Goal: Information Seeking & Learning: Learn about a topic

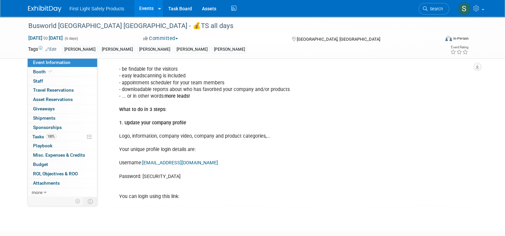
click at [143, 8] on link "Events" at bounding box center [146, 8] width 24 height 17
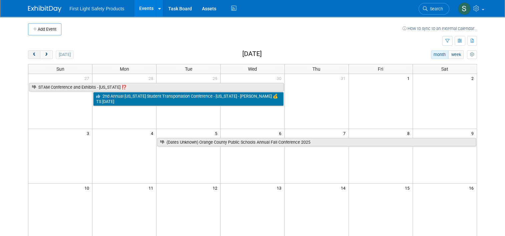
click at [32, 54] on span "prev" at bounding box center [34, 55] width 5 height 4
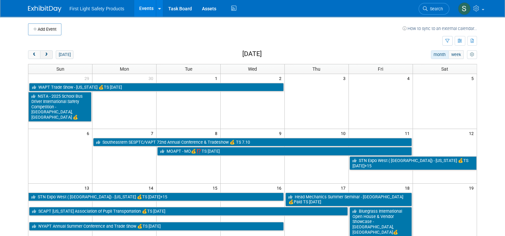
click at [44, 54] on span "next" at bounding box center [46, 55] width 5 height 4
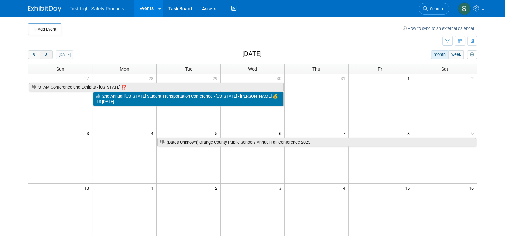
click at [44, 54] on span "next" at bounding box center [46, 55] width 5 height 4
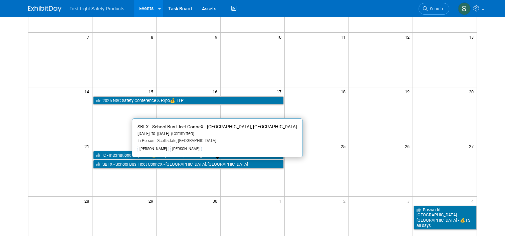
scroll to position [100, 0]
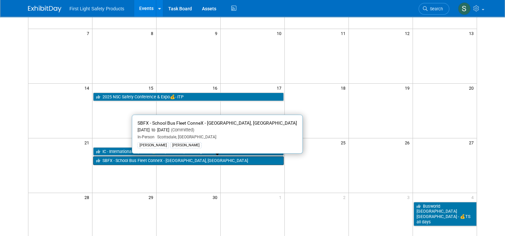
click at [121, 160] on link "SBFX - School Bus Fleet ConneX - [GEOGRAPHIC_DATA], [GEOGRAPHIC_DATA]" at bounding box center [188, 160] width 190 height 9
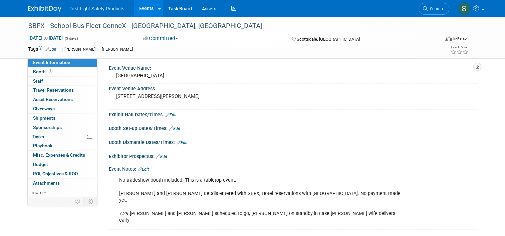
scroll to position [67, 0]
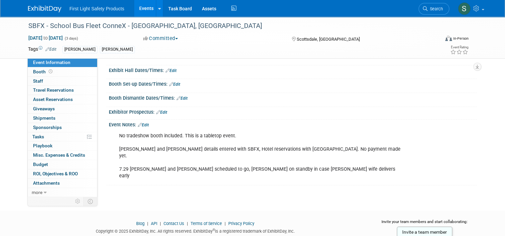
drag, startPoint x: 112, startPoint y: 133, endPoint x: 236, endPoint y: 136, distance: 124.1
click at [236, 136] on div "No tradeshow booth included. This is a tabletop event. Graham and Julian detail…" at bounding box center [259, 156] width 291 height 54
drag, startPoint x: 236, startPoint y: 136, endPoint x: 227, endPoint y: 153, distance: 19.5
click at [227, 153] on div "No tradeshow booth included. This is a tabletop event. Graham and Julian detail…" at bounding box center [259, 156] width 291 height 54
click at [443, 8] on span "Search" at bounding box center [434, 8] width 15 height 5
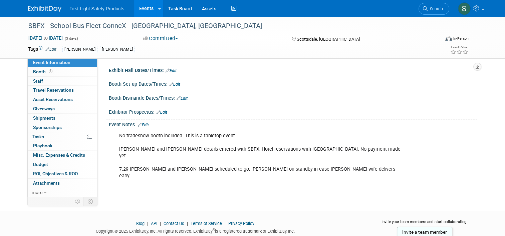
scroll to position [0, 0]
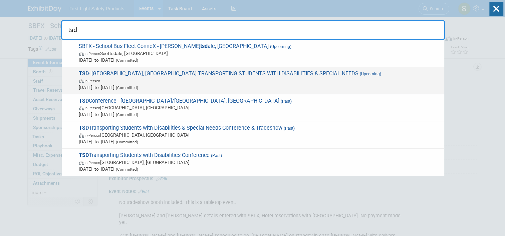
type input "tsd"
click at [157, 77] on span "In-Person" at bounding box center [260, 80] width 362 height 7
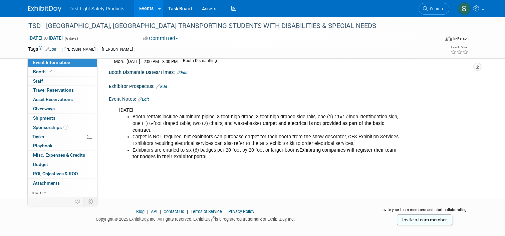
scroll to position [121, 0]
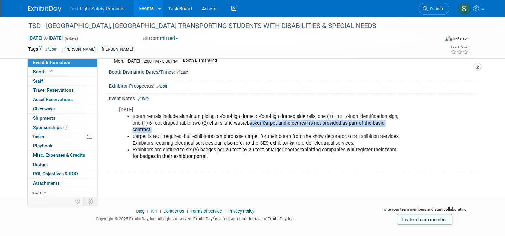
drag, startPoint x: 388, startPoint y: 121, endPoint x: 233, endPoint y: 118, distance: 154.5
click at [233, 118] on li "Booth rentals include aluminum piping; 8-foot-high drape; 3-foot-high draped si…" at bounding box center [266, 123] width 269 height 20
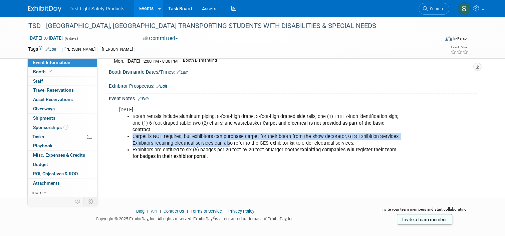
drag, startPoint x: 129, startPoint y: 129, endPoint x: 225, endPoint y: 133, distance: 95.8
click at [225, 133] on li "Carpet is NOT required, but exhibitors can purchase carpet for their booth from…" at bounding box center [266, 139] width 269 height 13
drag, startPoint x: 225, startPoint y: 133, endPoint x: 263, endPoint y: 152, distance: 43.3
click at [263, 152] on div "08.12.25 Booth rentals include aluminum piping; 8-foot-high drape; 3-foot-high …" at bounding box center [259, 136] width 291 height 67
click at [135, 11] on link "Events" at bounding box center [146, 8] width 24 height 17
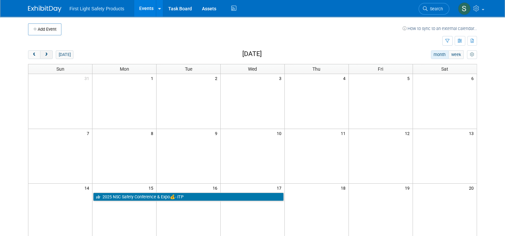
click at [44, 55] on span "next" at bounding box center [46, 55] width 5 height 4
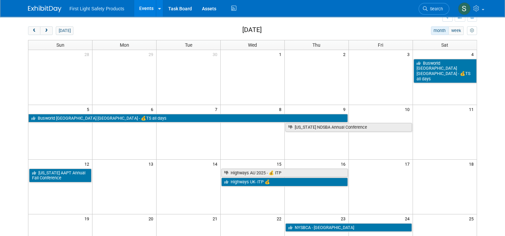
scroll to position [67, 0]
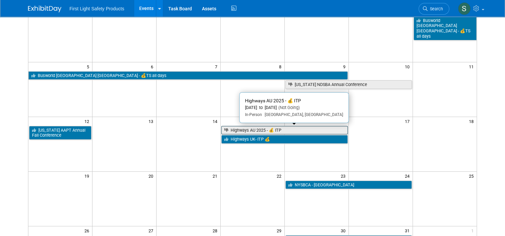
click at [246, 129] on link "Highways AU 2025 - 💰 ITP" at bounding box center [284, 130] width 126 height 9
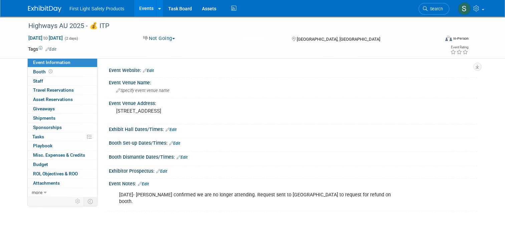
click at [142, 182] on link "Edit" at bounding box center [143, 184] width 11 height 5
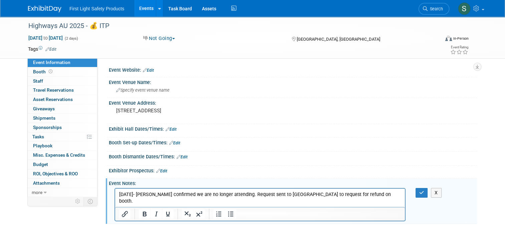
scroll to position [59, 0]
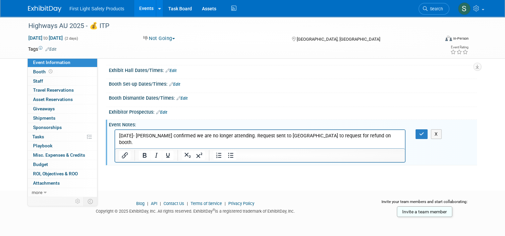
click at [372, 137] on p "08.13.25- Kevin confirmed we are no longer attending. Request sent to Hoss to r…" at bounding box center [260, 138] width 282 height 13
click at [421, 132] on icon "button" at bounding box center [421, 134] width 5 height 5
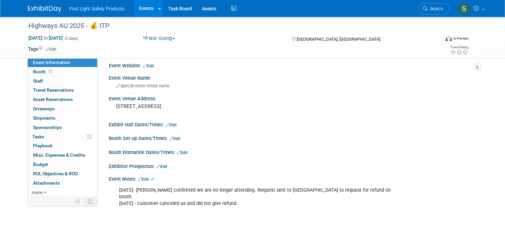
scroll to position [0, 0]
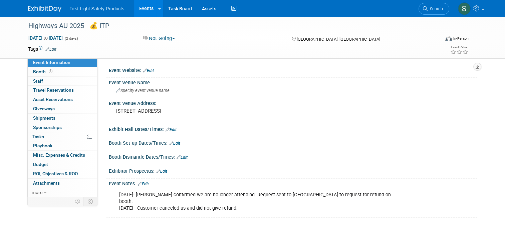
click at [137, 8] on link "Events" at bounding box center [146, 8] width 24 height 17
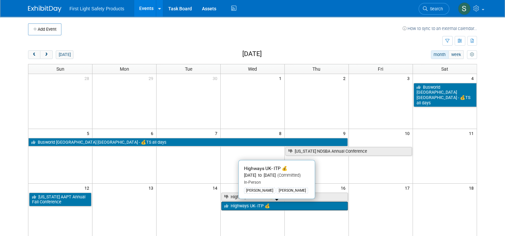
click at [235, 206] on link "Highways UK- ITP 💰" at bounding box center [284, 206] width 126 height 9
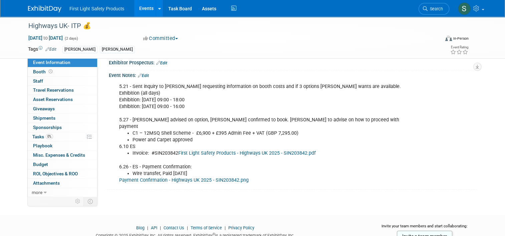
scroll to position [100, 0]
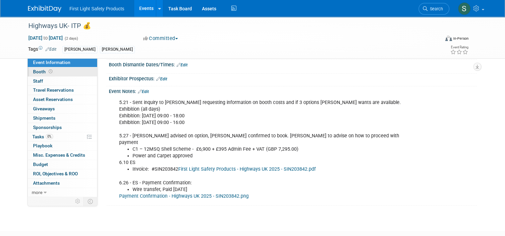
click at [58, 73] on link "Booth" at bounding box center [62, 71] width 69 height 9
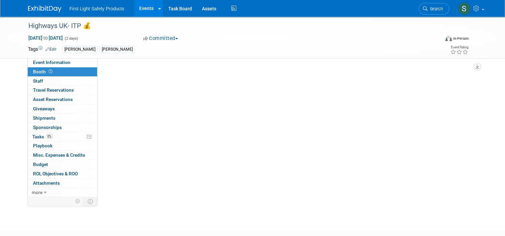
scroll to position [0, 0]
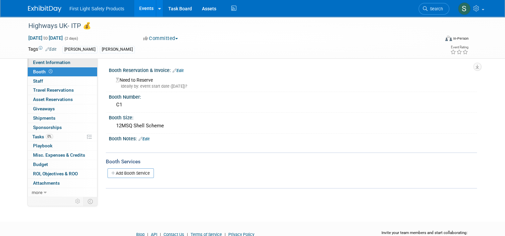
click at [64, 62] on span "Event Information" at bounding box center [51, 62] width 37 height 5
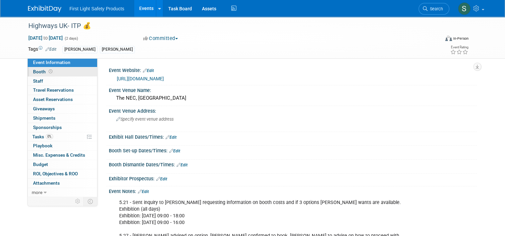
click at [70, 71] on link "Booth" at bounding box center [62, 71] width 69 height 9
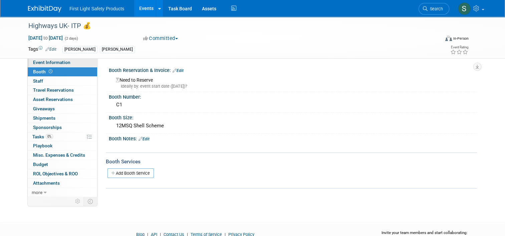
click at [53, 63] on span "Event Information" at bounding box center [51, 62] width 37 height 5
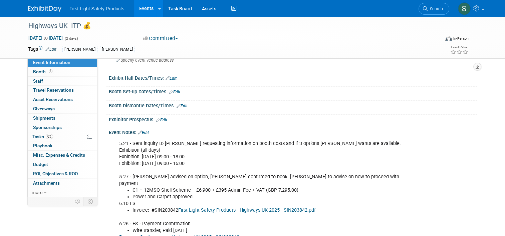
scroll to position [67, 0]
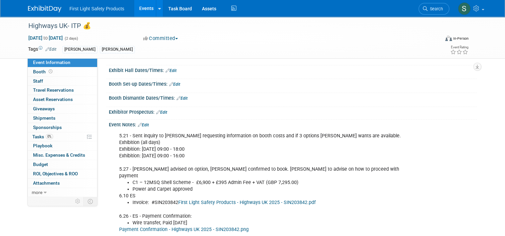
drag, startPoint x: 189, startPoint y: 183, endPoint x: 128, endPoint y: 181, distance: 60.7
click at [132, 186] on li "Power and Carpet approved" at bounding box center [266, 189] width 269 height 7
drag, startPoint x: 128, startPoint y: 181, endPoint x: 208, endPoint y: 185, distance: 80.2
click at [208, 185] on div "5.21 - Sent inquiry to Tom requesting information on booth costs and if 3 optio…" at bounding box center [259, 182] width 291 height 107
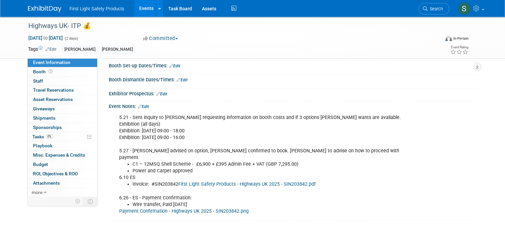
scroll to position [100, 0]
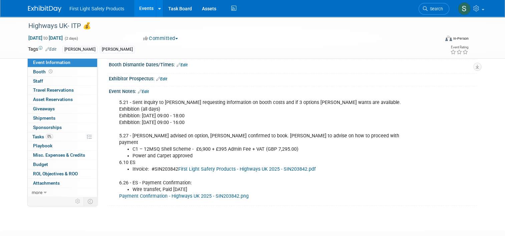
click at [199, 146] on li "C1 – 12MSQ Shell Scheme - £6,900 + £395 Admin Fee + VAT (GBP 7,295.00)" at bounding box center [266, 149] width 269 height 7
drag, startPoint x: 189, startPoint y: 141, endPoint x: 294, endPoint y: 140, distance: 104.4
click at [294, 146] on li "C1 – 12MSQ Shell Scheme - £6,900 + £395 Admin Fee + VAT (GBP 7,295.00)" at bounding box center [266, 149] width 269 height 7
click at [296, 146] on li "C1 – 12MSQ Shell Scheme - £6,900 + £395 Admin Fee + VAT (GBP 7,295.00)" at bounding box center [266, 149] width 269 height 7
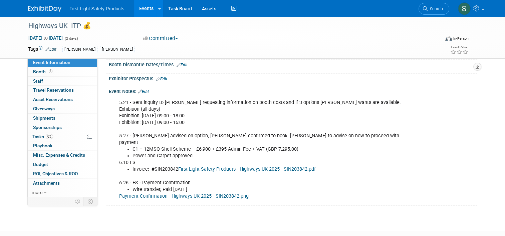
click at [205, 153] on li "Power and Carpet approved" at bounding box center [266, 156] width 269 height 7
drag, startPoint x: 196, startPoint y: 147, endPoint x: 129, endPoint y: 148, distance: 66.7
click at [132, 153] on li "Power and Carpet approved" at bounding box center [266, 156] width 269 height 7
drag, startPoint x: 129, startPoint y: 148, endPoint x: 149, endPoint y: 157, distance: 22.1
click at [149, 157] on div "5.21 - Sent inquiry to Tom requesting information on booth costs and if 3 optio…" at bounding box center [259, 149] width 291 height 107
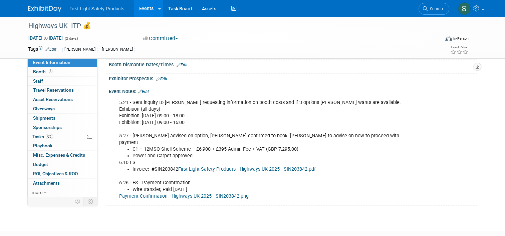
click at [242, 153] on li "Power and Carpet approved" at bounding box center [266, 156] width 269 height 7
drag, startPoint x: 192, startPoint y: 149, endPoint x: 128, endPoint y: 148, distance: 64.4
click at [132, 153] on li "Power and Carpet approved" at bounding box center [266, 156] width 269 height 7
drag, startPoint x: 128, startPoint y: 148, endPoint x: 252, endPoint y: 174, distance: 126.9
click at [252, 174] on div "5.21 - Sent inquiry to Tom requesting information on booth costs and if 3 optio…" at bounding box center [259, 149] width 291 height 107
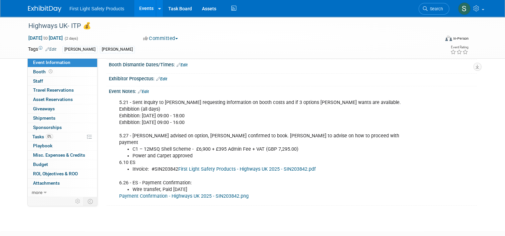
click at [142, 7] on link "Events" at bounding box center [146, 8] width 24 height 17
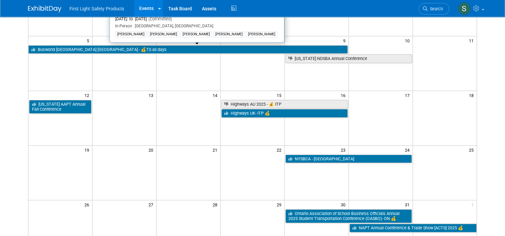
scroll to position [100, 0]
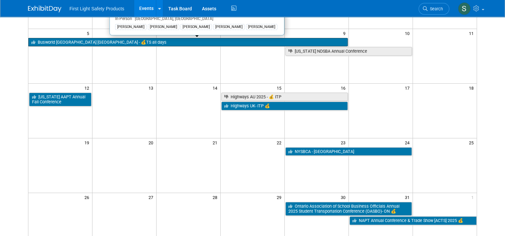
click at [59, 42] on link "Busworld [GEOGRAPHIC_DATA] [GEOGRAPHIC_DATA] - 💰TS all days" at bounding box center [187, 42] width 319 height 9
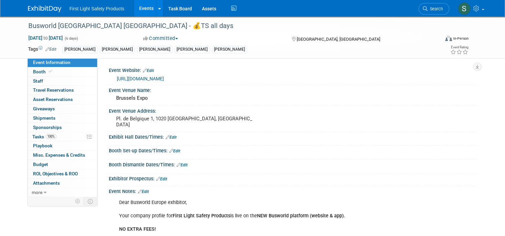
click at [83, 48] on div "[PERSON_NAME]" at bounding box center [79, 49] width 35 height 7
click at [50, 49] on link "Edit" at bounding box center [50, 49] width 11 height 5
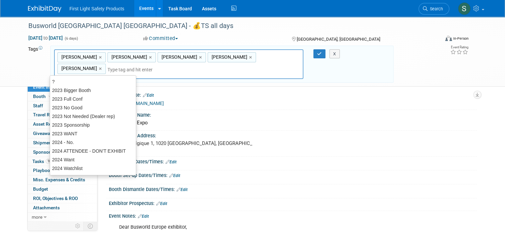
click at [107, 66] on input "text" at bounding box center [133, 69] width 53 height 7
click at [279, 54] on div "Kevin Smith,Michael Yudelevich,Doug Campbell,Brett Kuchciak,Tara Chawla Kevin S…" at bounding box center [178, 64] width 249 height 30
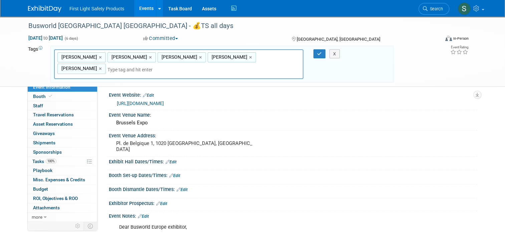
click at [280, 56] on div "Kevin Smith,Michael Yudelevich,Doug Campbell,Brett Kuchciak,Tara Chawla Kevin S…" at bounding box center [178, 64] width 249 height 30
type input "julian"
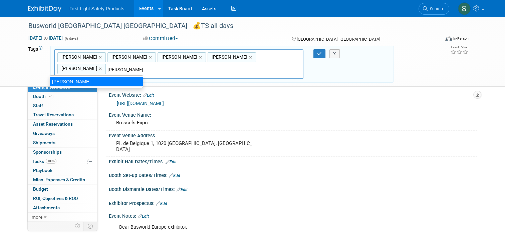
click at [81, 80] on div "Julian Fosty" at bounding box center [96, 81] width 93 height 9
type input "Kevin Smith, Michael Yudelevich, Doug Campbell, Brett Kuchciak, Tara Chawla, Ju…"
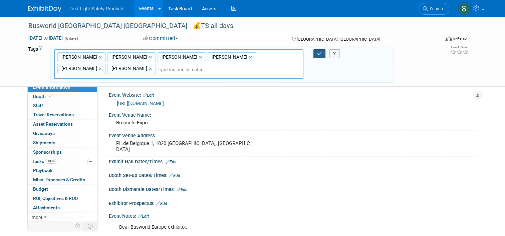
click at [320, 56] on button "button" at bounding box center [319, 53] width 12 height 9
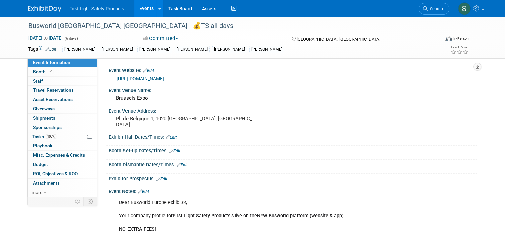
click at [142, 9] on link "Events" at bounding box center [146, 8] width 24 height 17
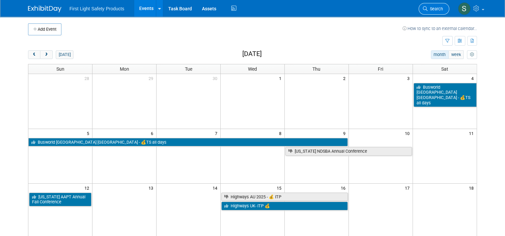
click at [439, 9] on span "Search" at bounding box center [434, 8] width 15 height 5
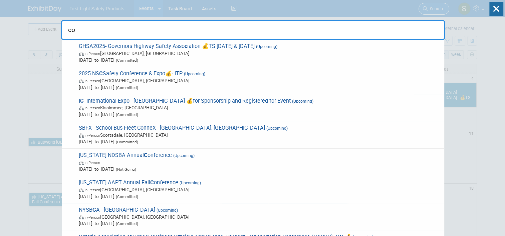
type input "con"
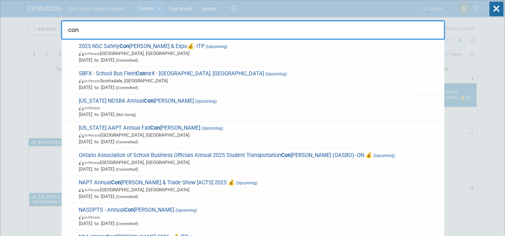
drag, startPoint x: 81, startPoint y: 27, endPoint x: 39, endPoint y: 28, distance: 41.7
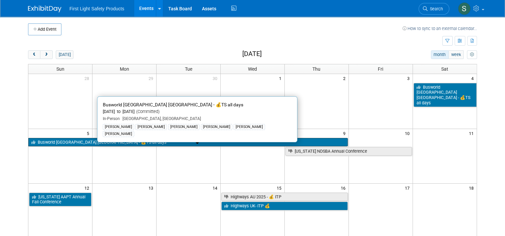
click at [87, 140] on link "Busworld [GEOGRAPHIC_DATA] [GEOGRAPHIC_DATA] - 💰TS all days" at bounding box center [187, 142] width 319 height 9
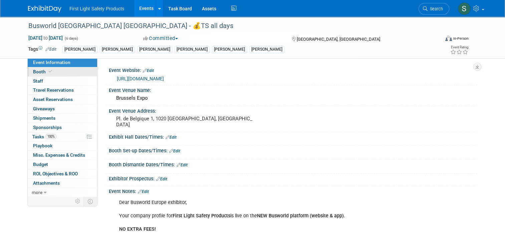
click at [41, 71] on span "Booth" at bounding box center [43, 71] width 20 height 5
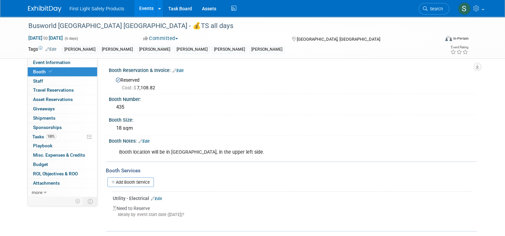
drag, startPoint x: 326, startPoint y: 108, endPoint x: 336, endPoint y: 93, distance: 18.0
click at [326, 108] on div "435" at bounding box center [293, 107] width 358 height 10
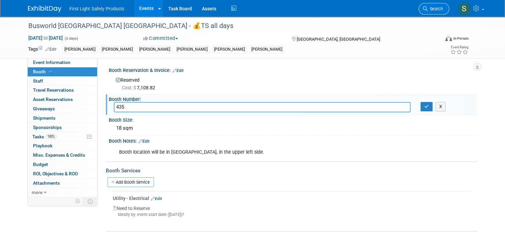
click at [435, 13] on link "Search" at bounding box center [433, 9] width 31 height 12
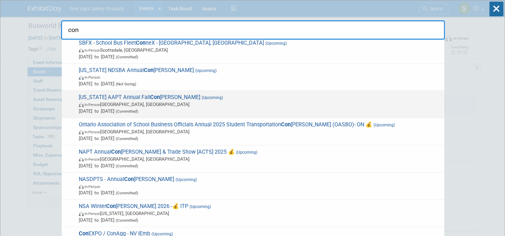
scroll to position [67, 0]
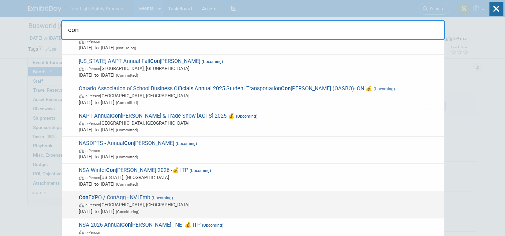
type input "con"
click at [172, 198] on span "(Upcoming)" at bounding box center [161, 198] width 23 height 5
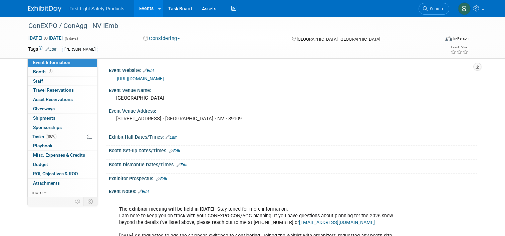
click at [164, 76] on link "[URL][DOMAIN_NAME]" at bounding box center [140, 78] width 47 height 5
